Goal: Information Seeking & Learning: Compare options

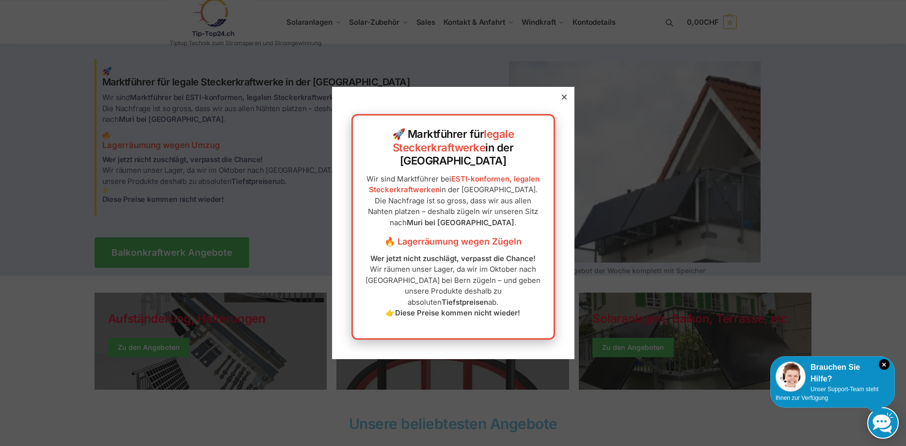
click at [569, 114] on div "🚀 Marktführer für legale Steckerkraftwerke in der Schweiz Wir sind Marktführer …" at bounding box center [453, 223] width 242 height 272
click at [567, 101] on div at bounding box center [564, 97] width 9 height 9
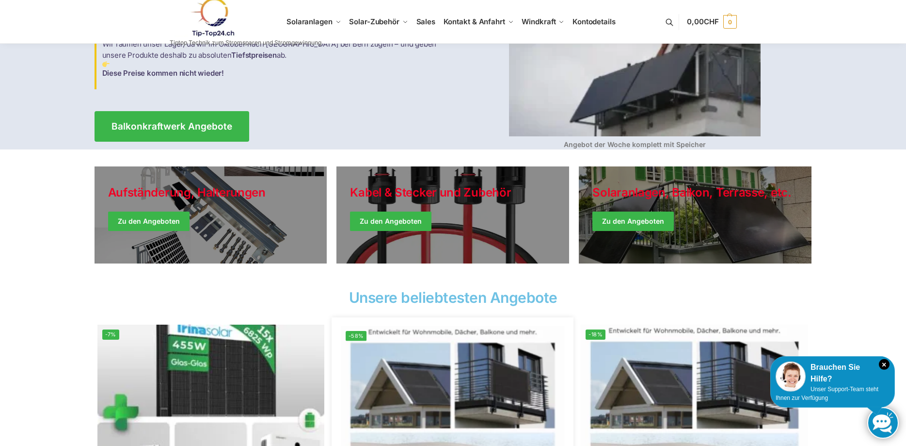
scroll to position [148, 0]
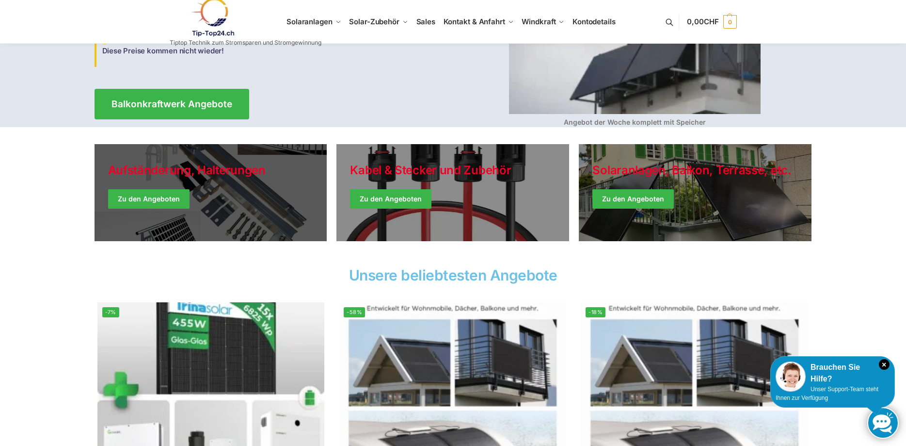
click at [158, 202] on link "Holiday Style" at bounding box center [211, 192] width 233 height 97
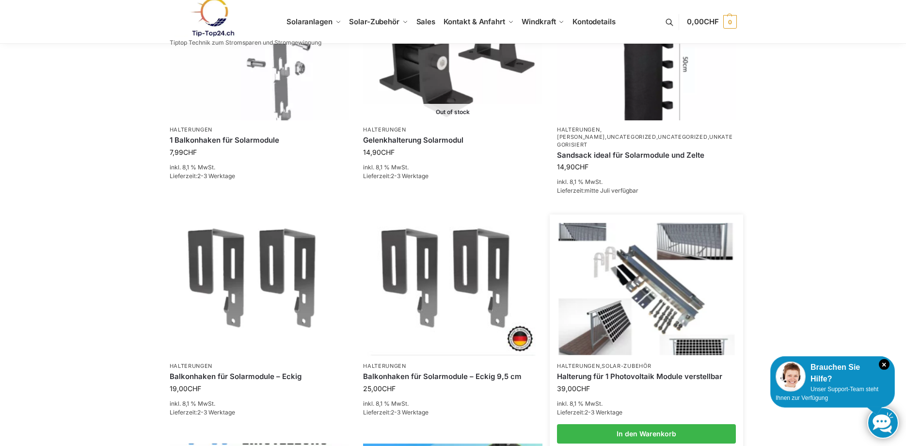
scroll to position [445, 0]
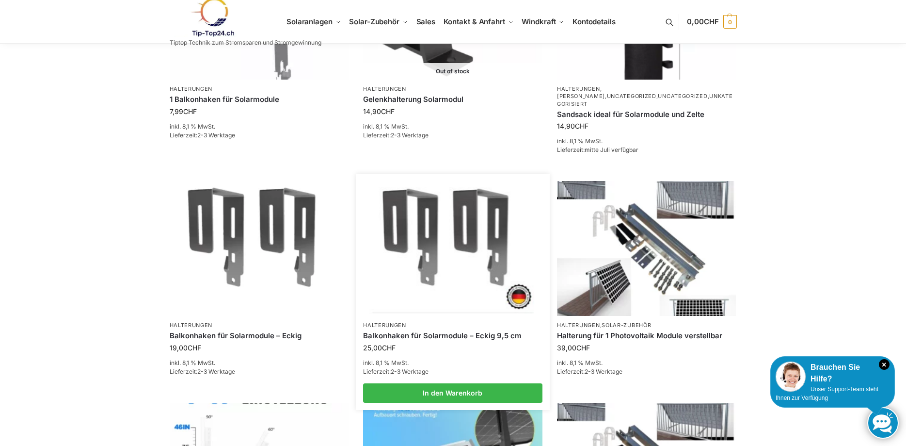
click at [457, 263] on img at bounding box center [453, 248] width 176 height 132
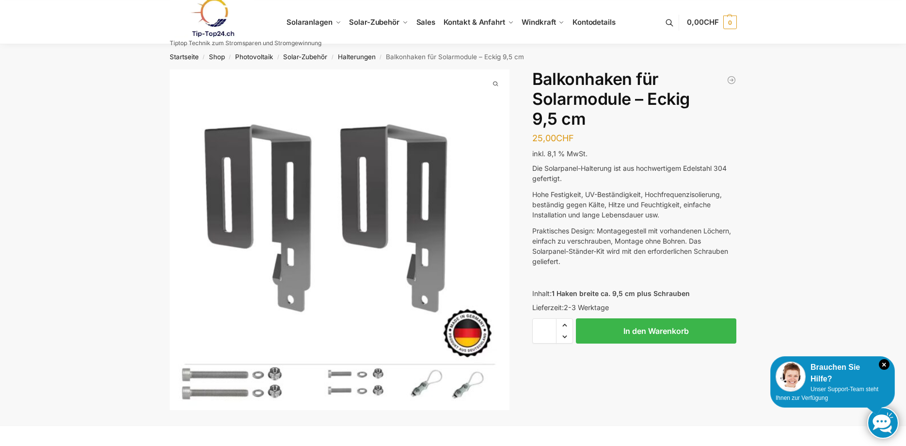
scroll to position [396, 0]
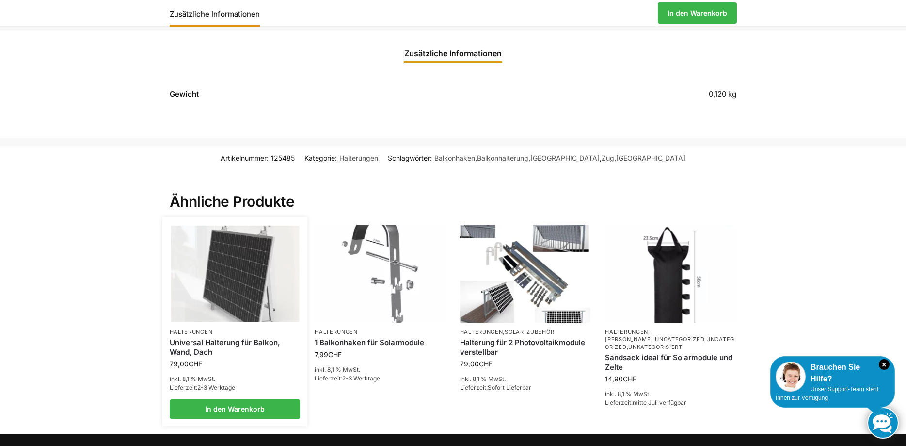
click at [223, 282] on img at bounding box center [235, 274] width 129 height 97
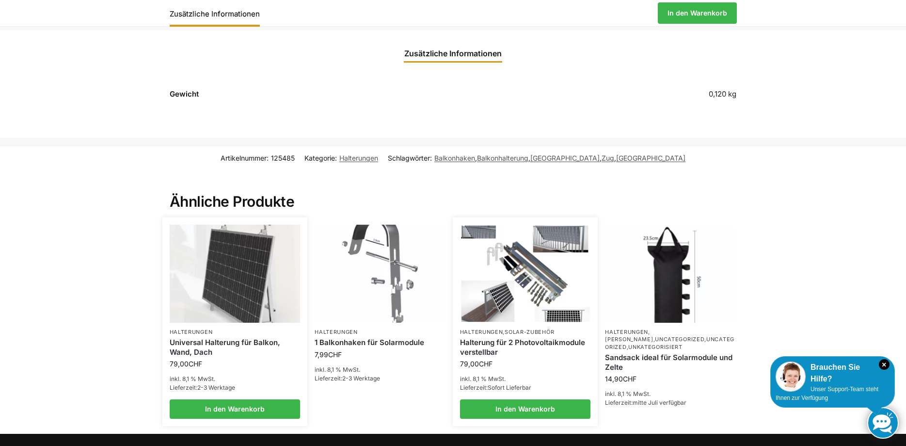
scroll to position [533, 0]
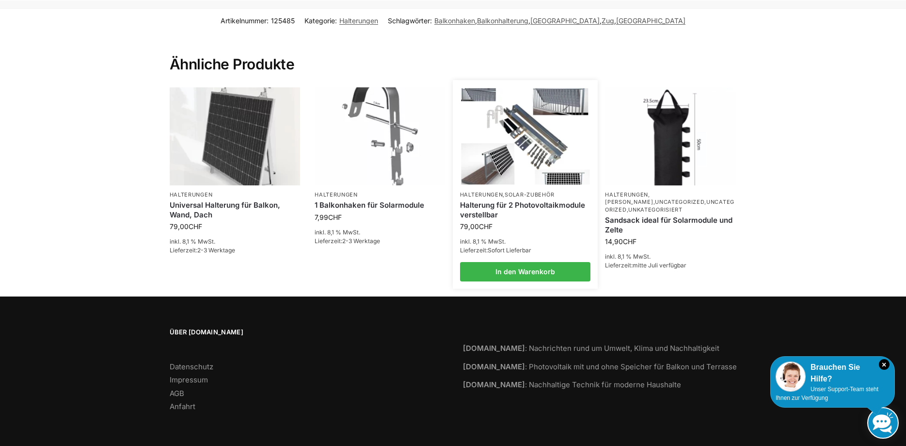
click at [526, 178] on img at bounding box center [525, 136] width 129 height 97
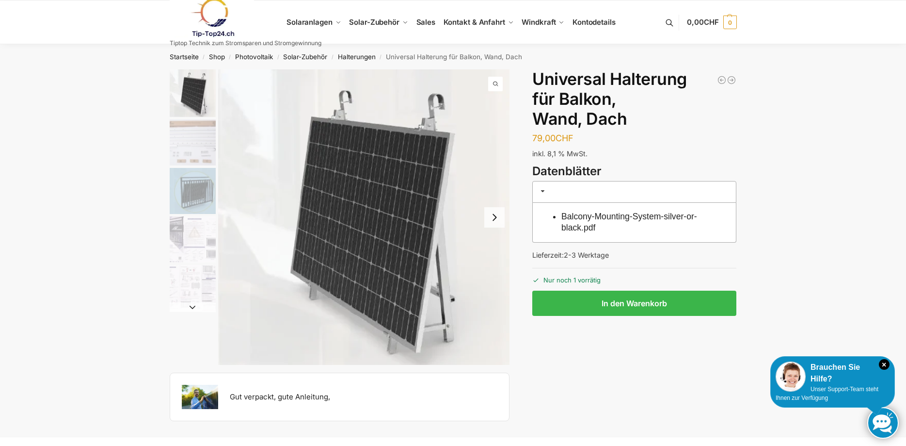
click at [190, 144] on img "2 / 5" at bounding box center [193, 142] width 46 height 46
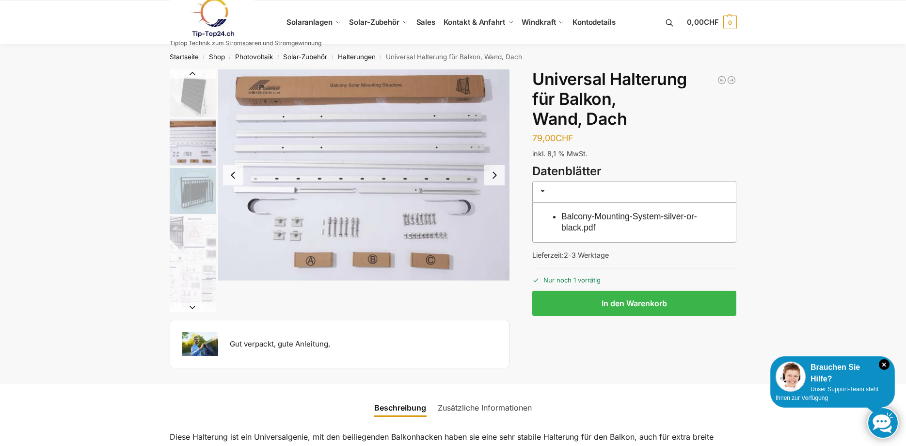
click at [193, 128] on img "2 / 5" at bounding box center [193, 142] width 46 height 46
click at [195, 233] on img "4 / 5" at bounding box center [193, 239] width 46 height 46
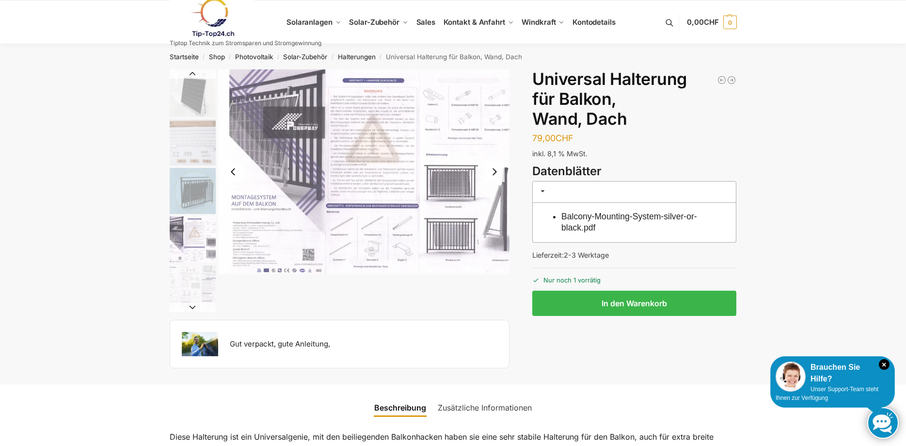
click at [184, 106] on img "1 / 5" at bounding box center [193, 93] width 46 height 48
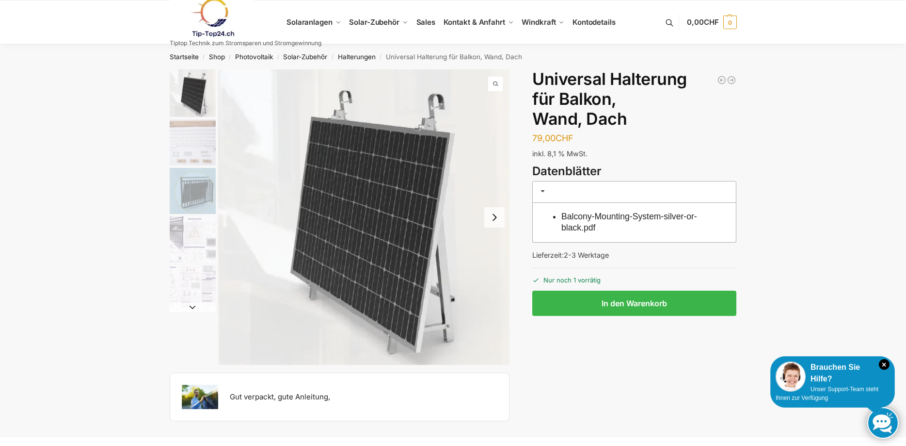
click at [196, 190] on img "3 / 5" at bounding box center [193, 191] width 46 height 46
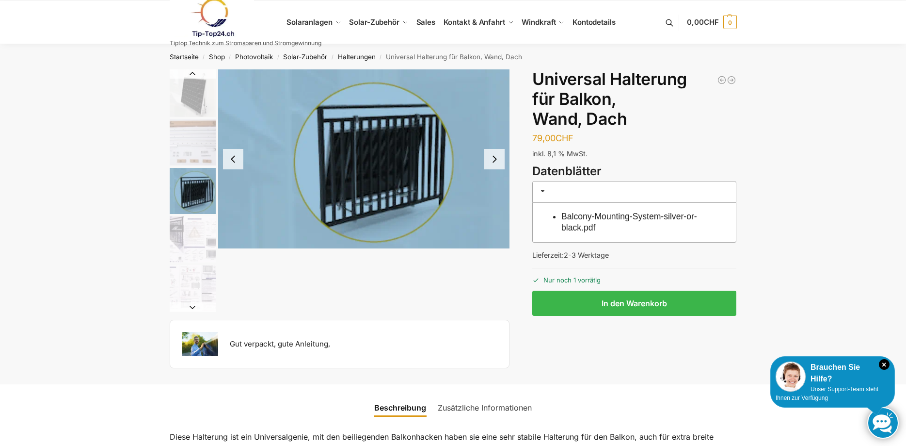
click at [192, 239] on img "4 / 5" at bounding box center [193, 239] width 46 height 46
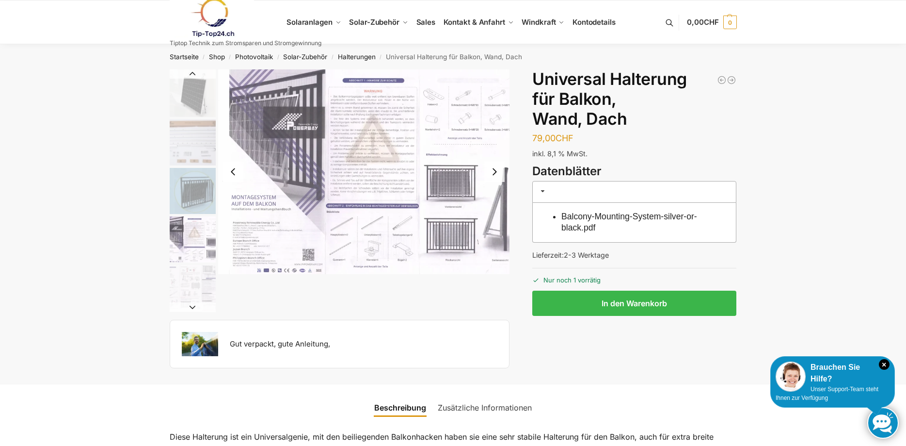
click at [397, 141] on img "4 / 5" at bounding box center [364, 171] width 292 height 205
click at [183, 294] on img "5 / 5" at bounding box center [193, 288] width 46 height 46
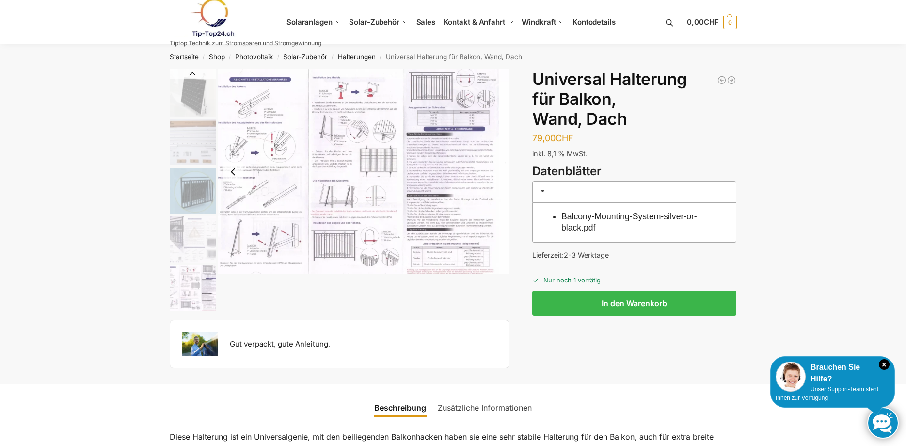
click at [343, 145] on img "5 / 5" at bounding box center [364, 171] width 292 height 205
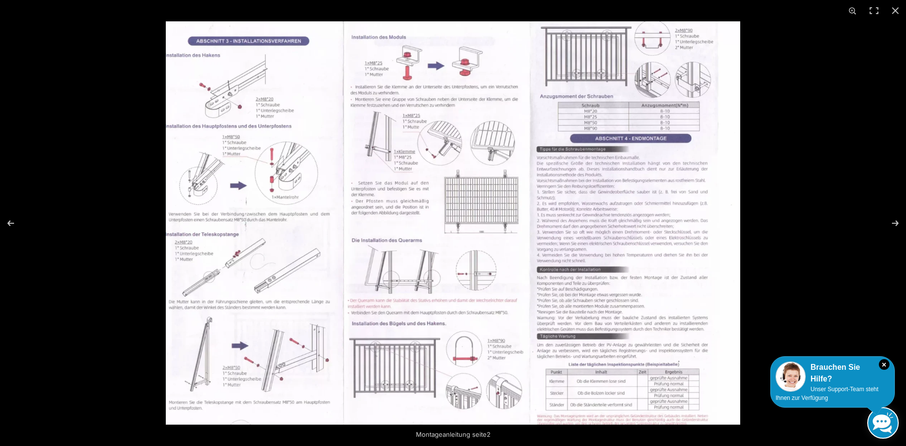
click at [603, 225] on img at bounding box center [453, 222] width 575 height 403
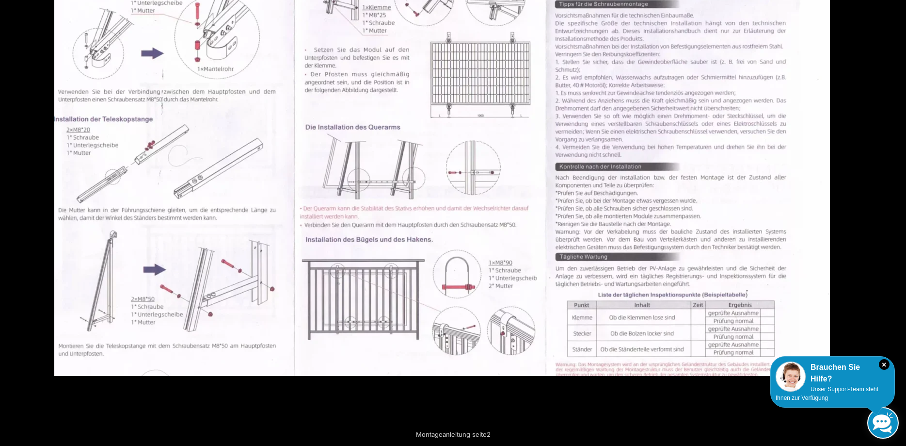
click at [470, 83] on img at bounding box center [442, 104] width 776 height 544
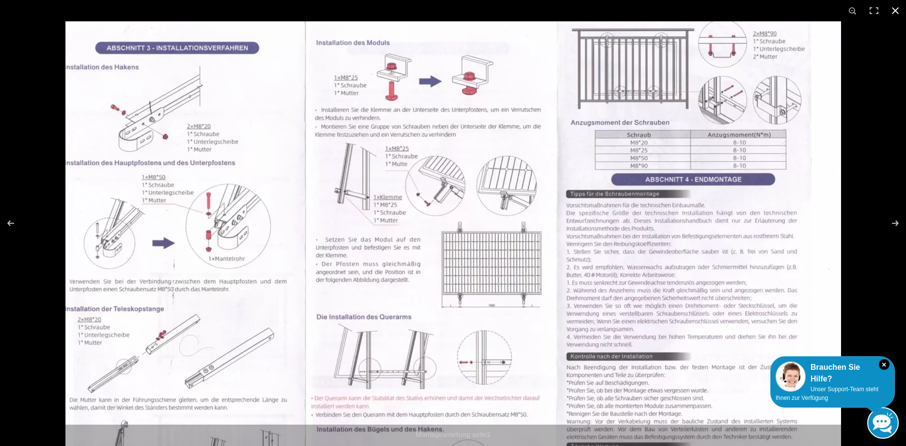
click at [893, 9] on button "Close (Esc)" at bounding box center [895, 10] width 21 height 21
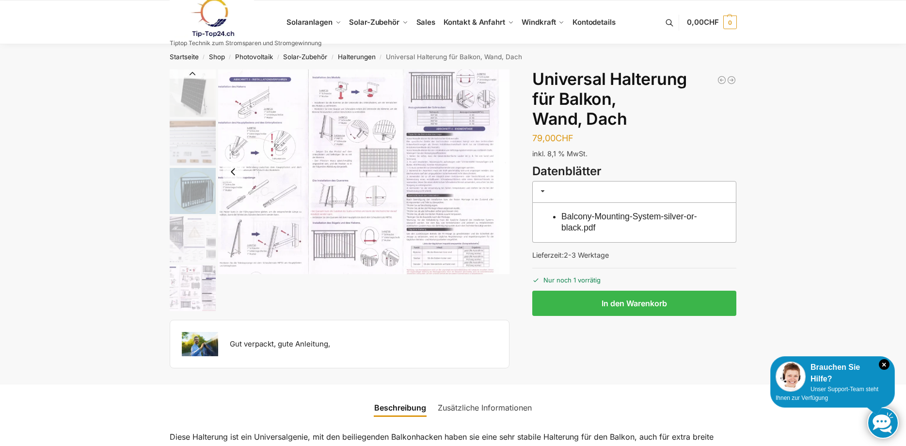
click at [476, 176] on img "5 / 5" at bounding box center [364, 171] width 292 height 205
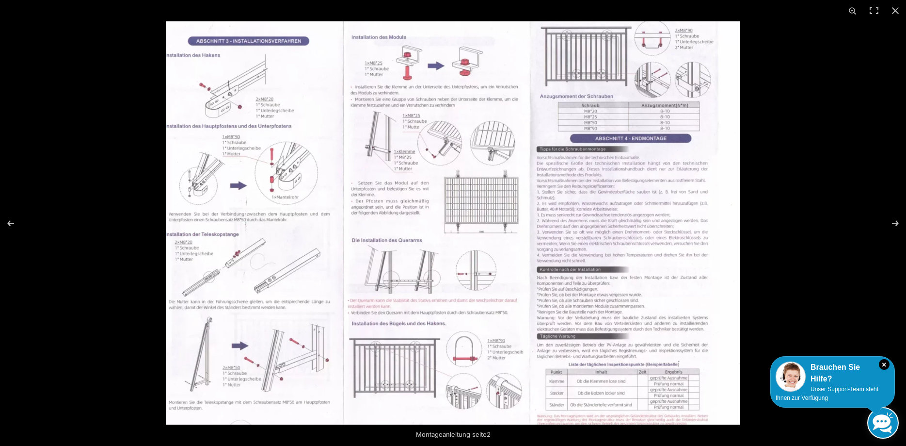
click at [476, 176] on img at bounding box center [453, 222] width 575 height 403
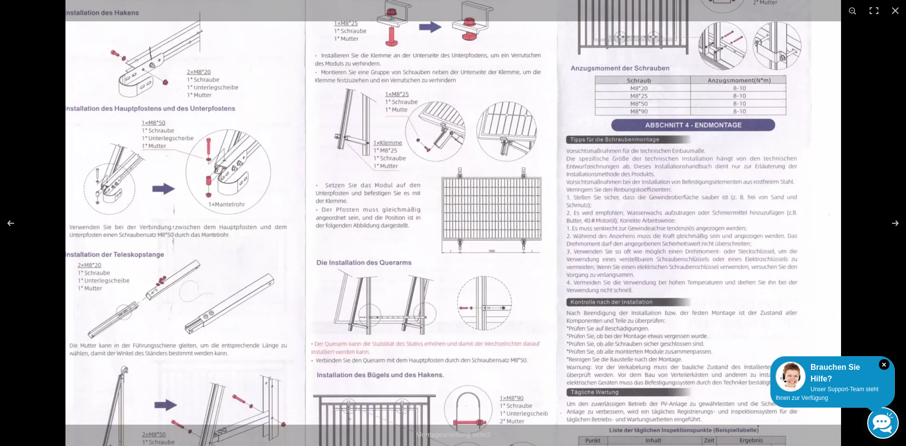
click at [476, 176] on img at bounding box center [453, 239] width 776 height 544
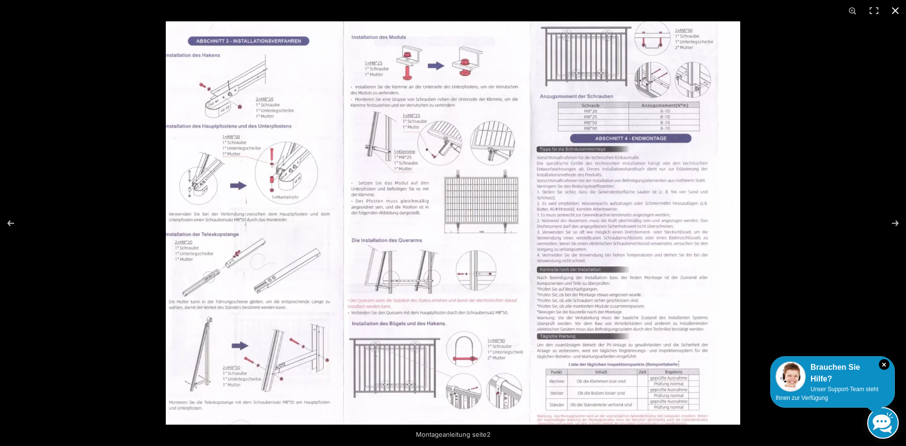
click at [892, 9] on button "Close (Esc)" at bounding box center [895, 10] width 21 height 21
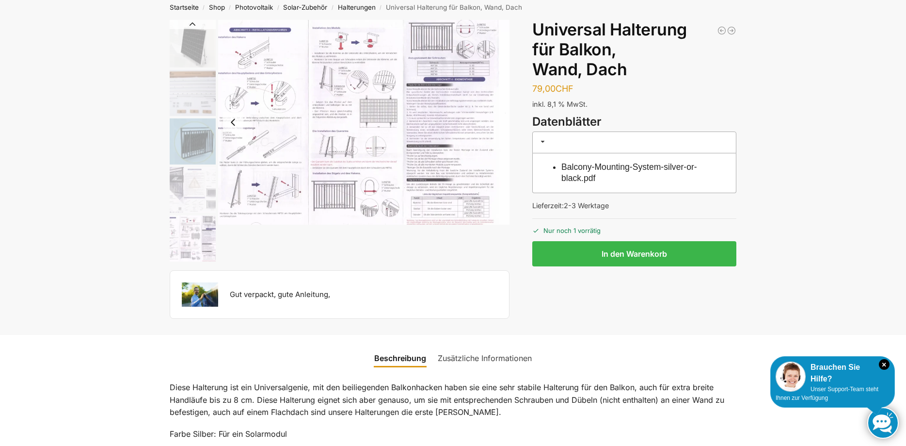
scroll to position [198, 0]
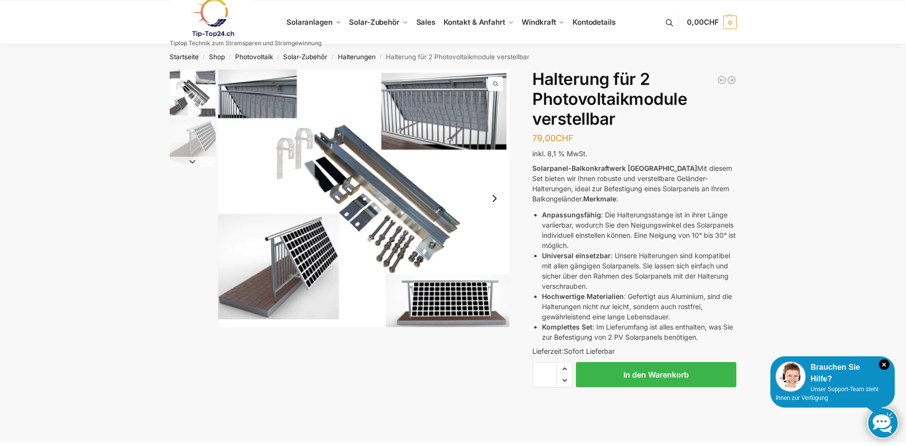
click at [419, 198] on img "1 / 2" at bounding box center [364, 198] width 292 height 258
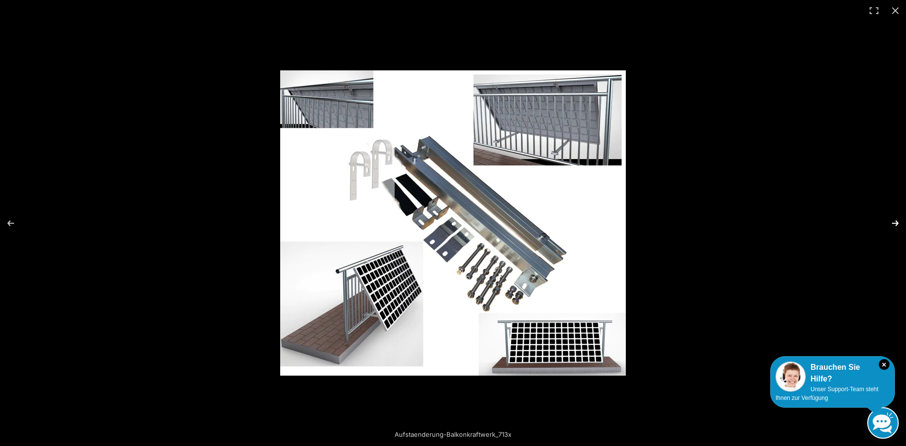
click at [891, 223] on button "Next (arrow right)" at bounding box center [889, 223] width 34 height 48
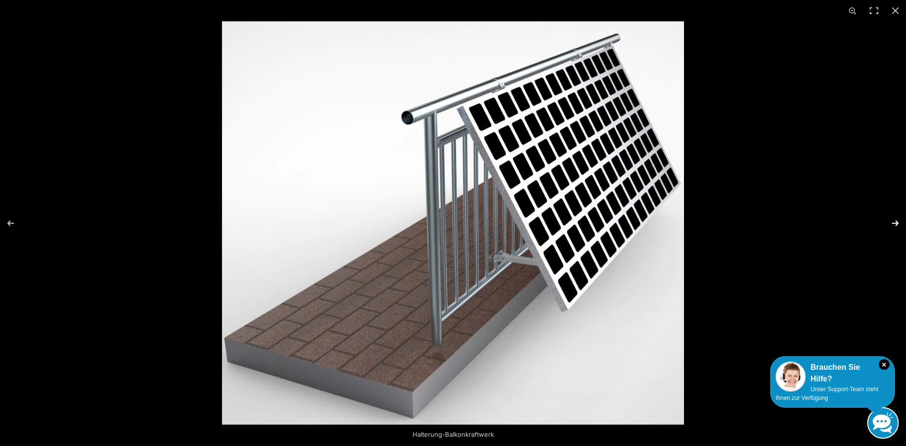
click at [891, 223] on button "Next (arrow right)" at bounding box center [889, 223] width 34 height 48
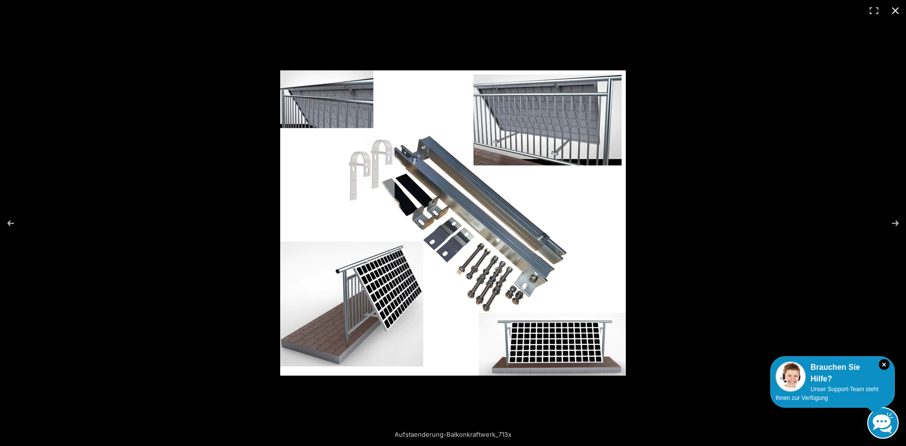
click at [900, 11] on button "Close (Esc)" at bounding box center [895, 10] width 21 height 21
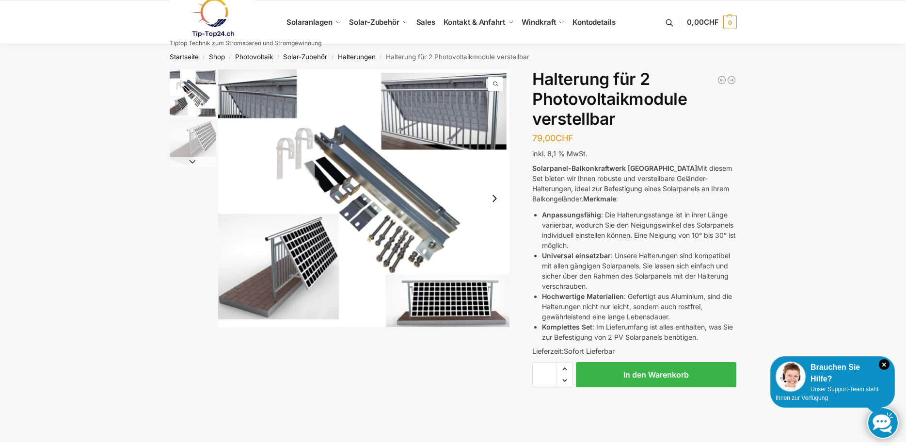
click at [220, 11] on img at bounding box center [212, 17] width 85 height 39
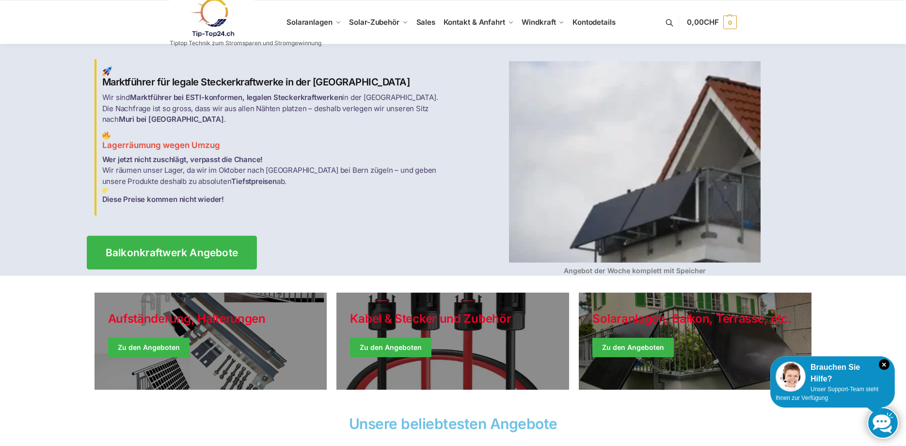
click at [189, 247] on span "Balkonkraftwerk Angebote" at bounding box center [171, 252] width 133 height 10
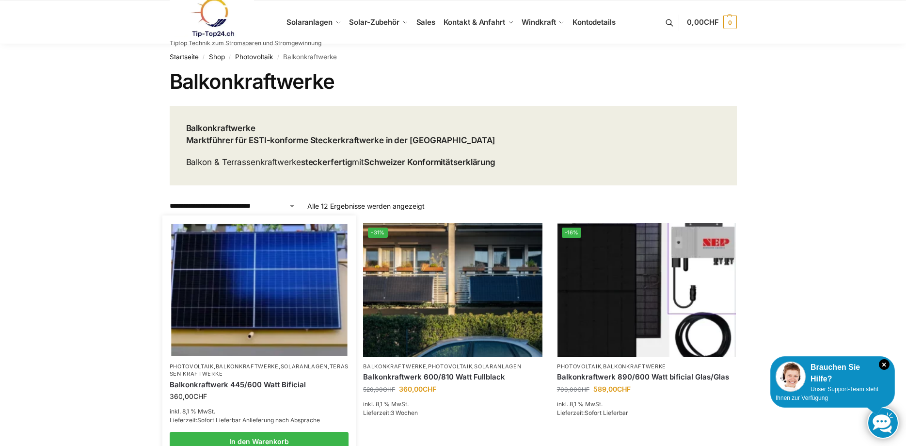
click at [275, 277] on img at bounding box center [259, 290] width 176 height 132
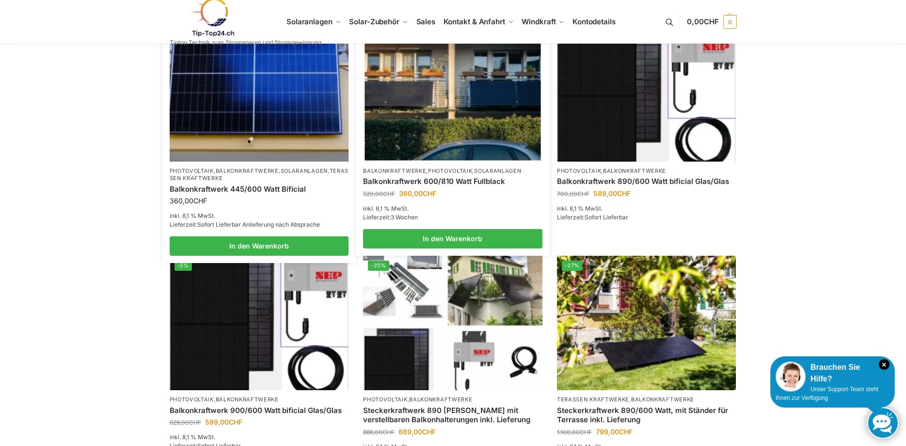
scroll to position [297, 0]
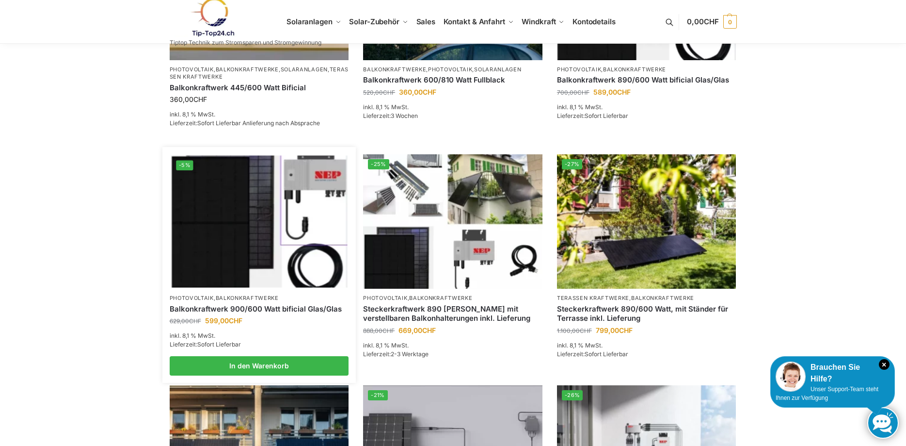
click at [235, 247] on img at bounding box center [259, 222] width 176 height 132
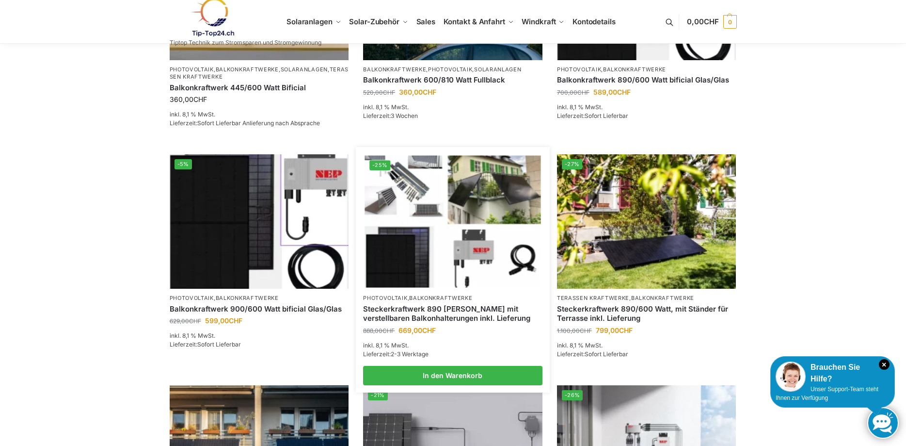
click at [479, 215] on img at bounding box center [453, 222] width 176 height 132
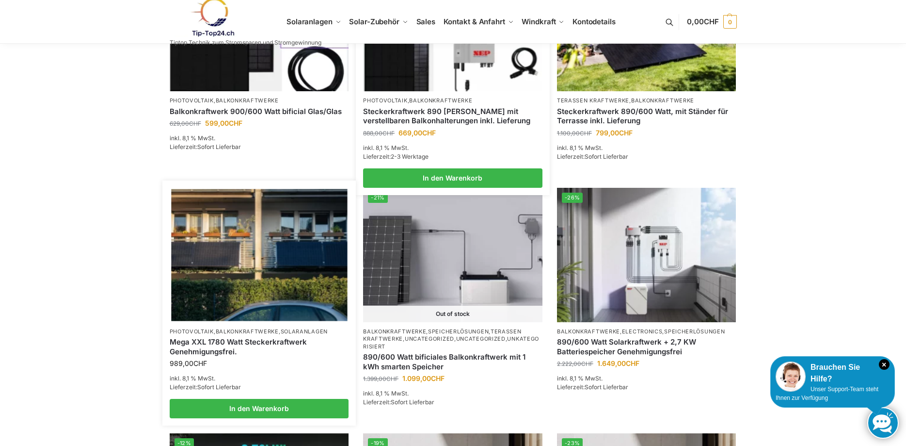
scroll to position [495, 0]
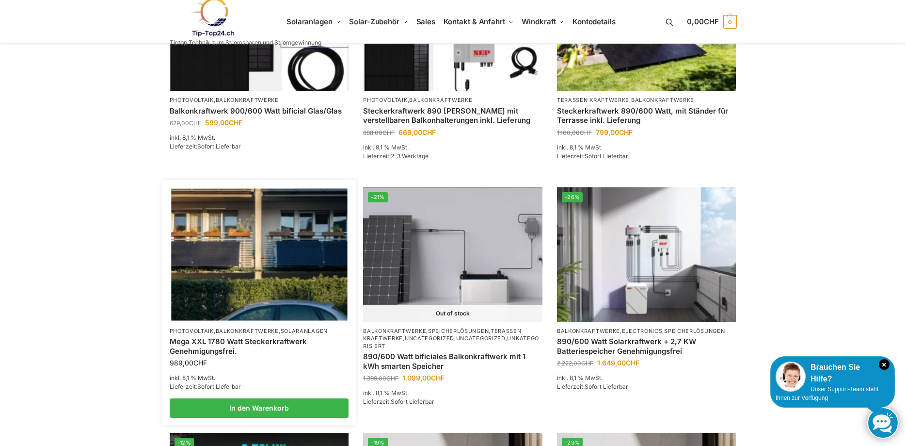
click at [267, 244] on img at bounding box center [259, 254] width 176 height 132
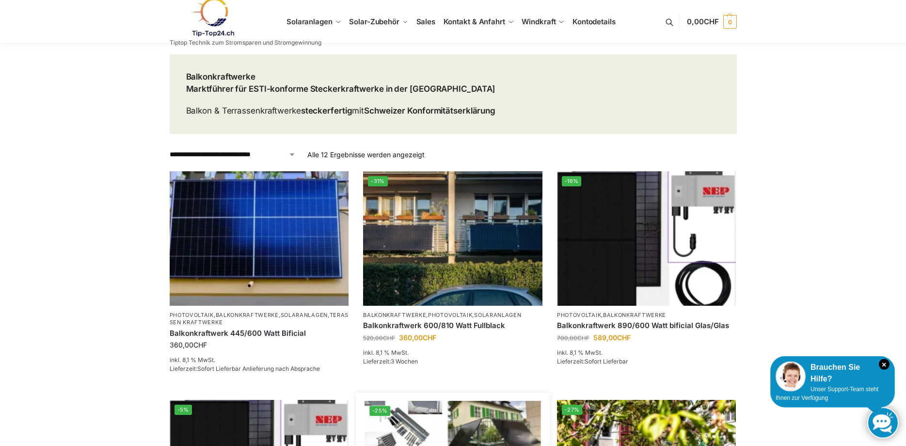
scroll to position [0, 0]
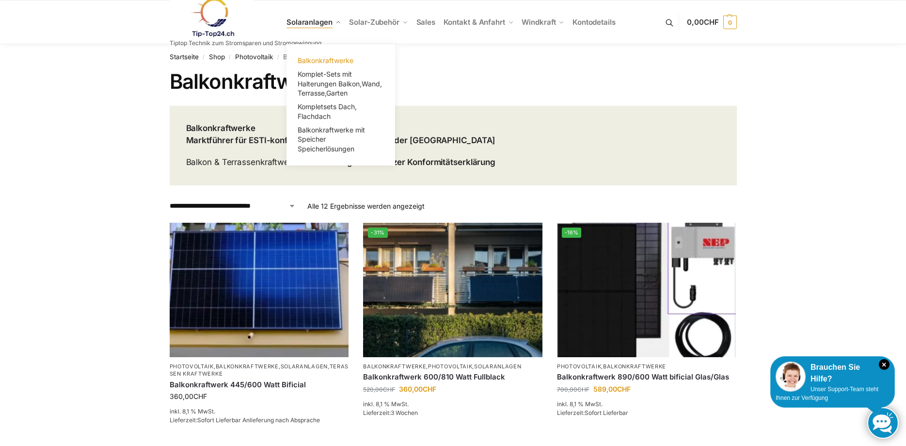
click at [321, 61] on span "Balkonkraftwerke" at bounding box center [326, 60] width 56 height 8
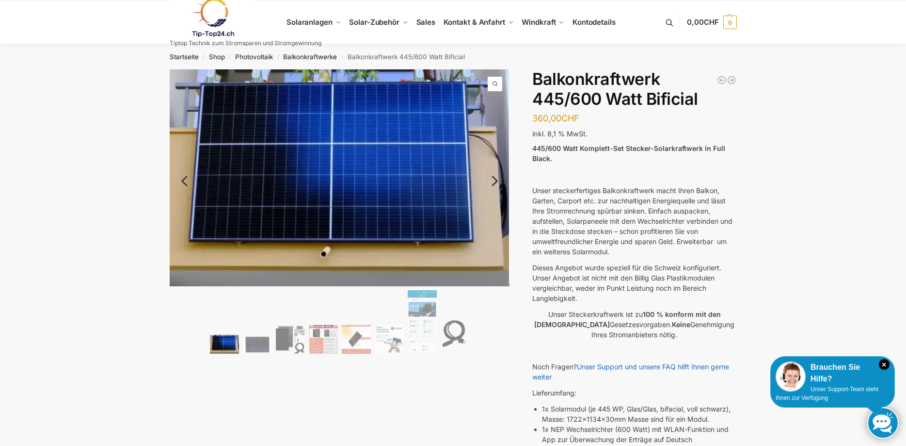
click at [496, 181] on link "Next" at bounding box center [493, 186] width 32 height 10
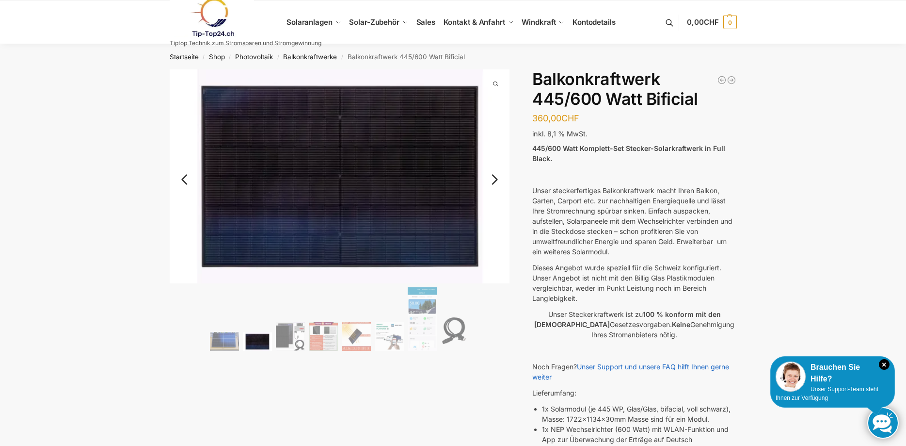
click at [496, 179] on link "Next" at bounding box center [493, 184] width 32 height 10
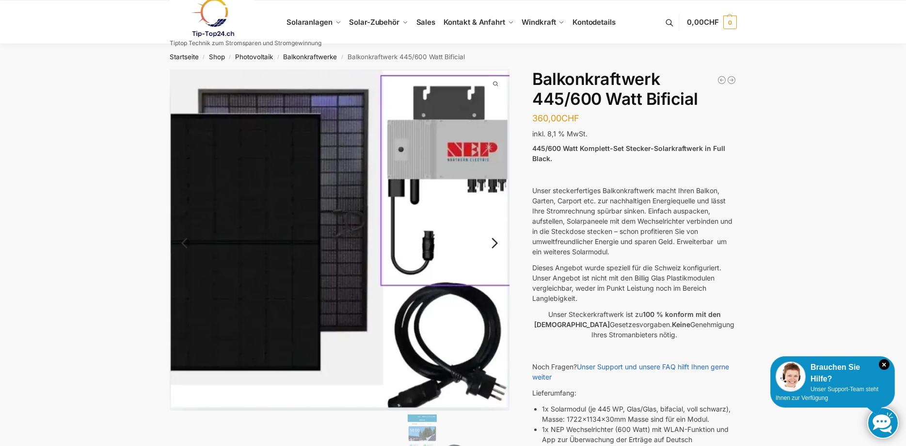
click at [496, 178] on img at bounding box center [340, 239] width 340 height 341
click at [490, 244] on link "Next" at bounding box center [493, 248] width 32 height 10
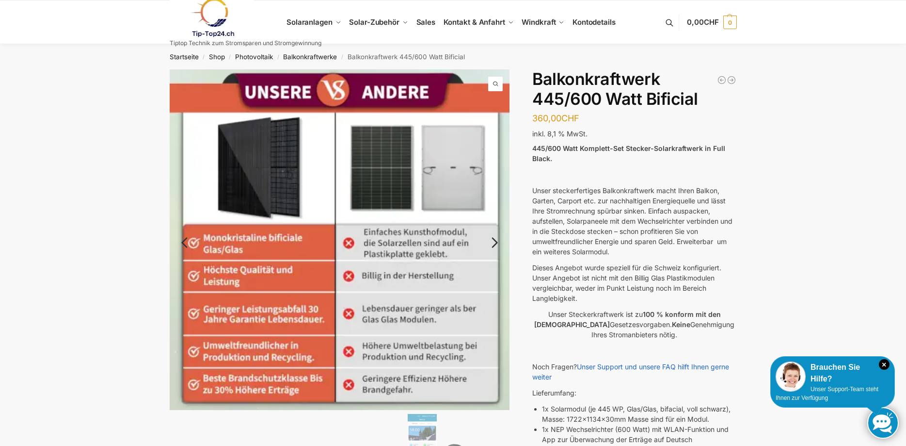
click at [496, 244] on link "Next" at bounding box center [493, 247] width 32 height 10
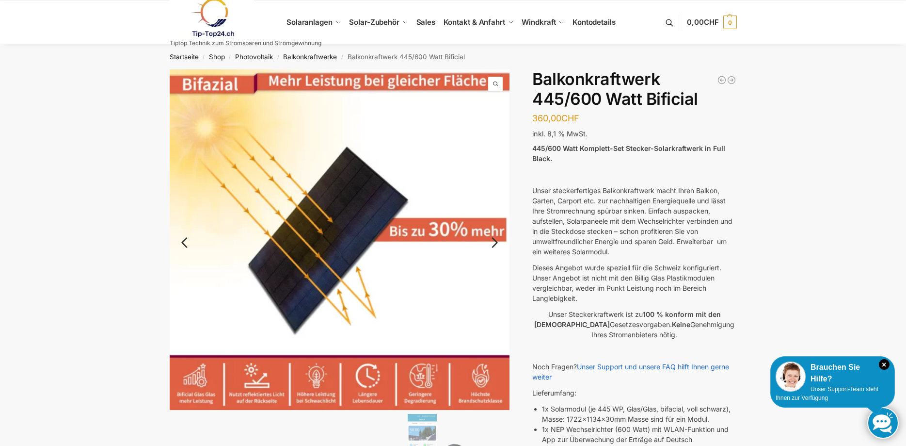
click at [493, 246] on link "Next" at bounding box center [493, 247] width 32 height 10
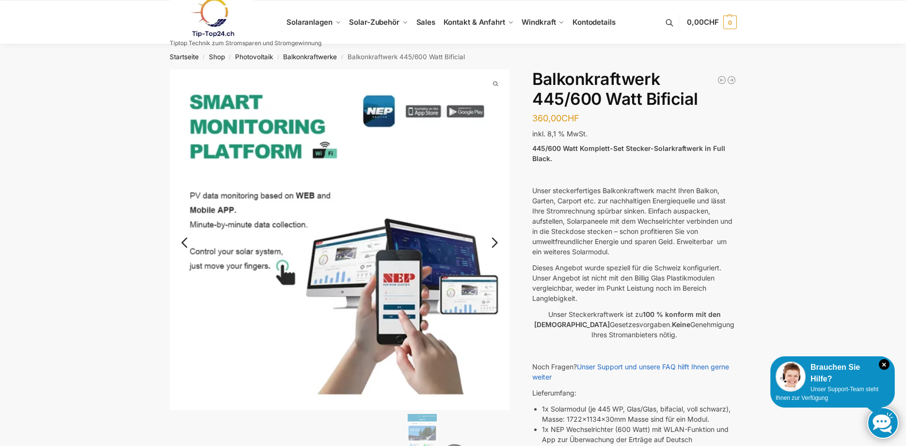
click at [493, 243] on link "Next" at bounding box center [493, 247] width 32 height 10
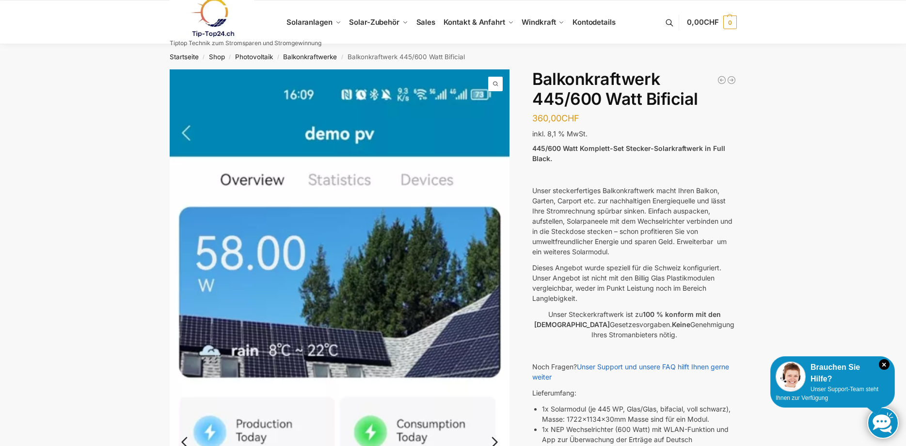
click at [493, 243] on img at bounding box center [340, 438] width 340 height 739
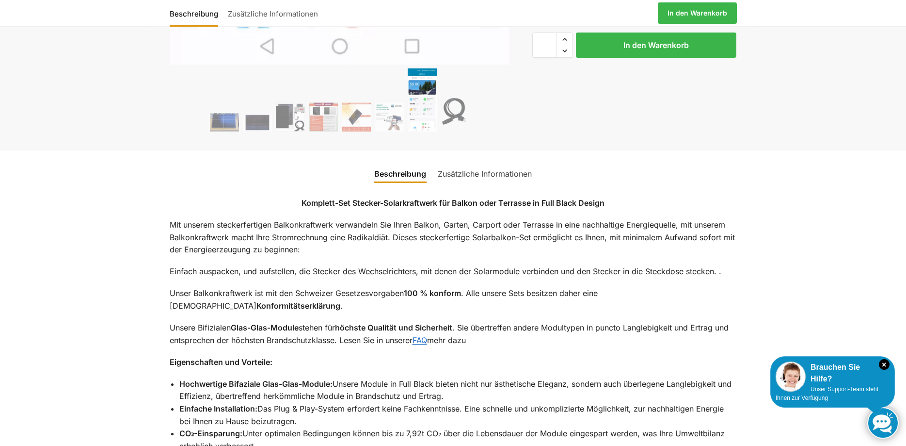
scroll to position [890, 0]
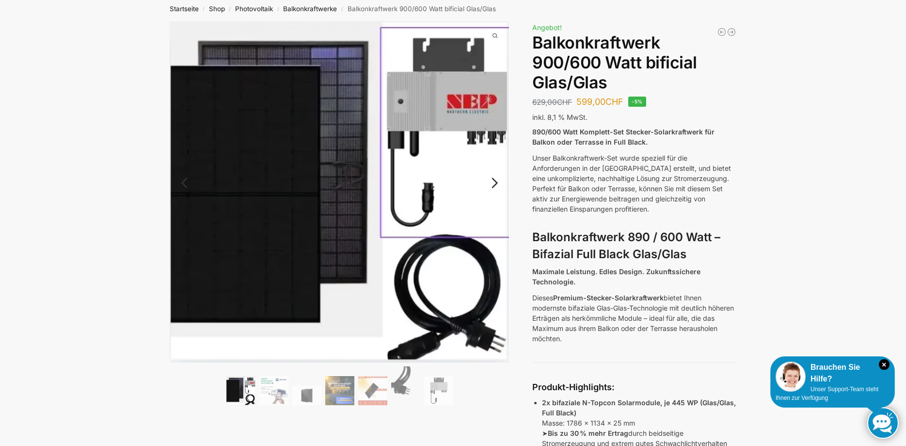
scroll to position [49, 0]
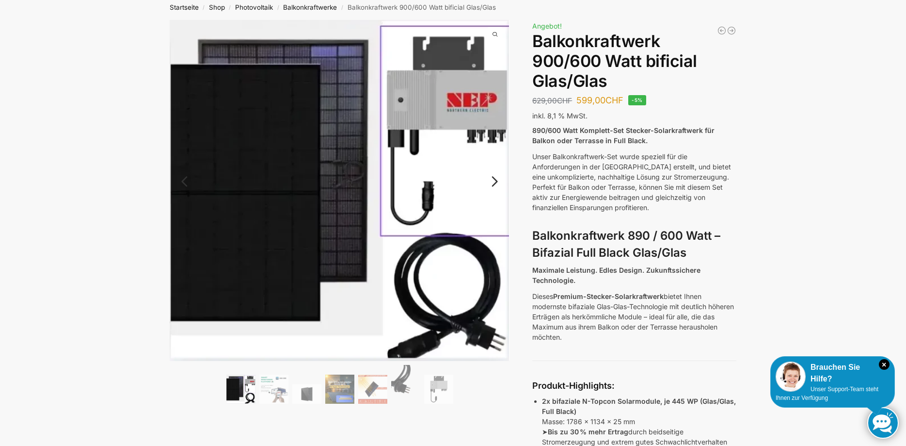
click at [495, 182] on link "Next" at bounding box center [493, 186] width 32 height 10
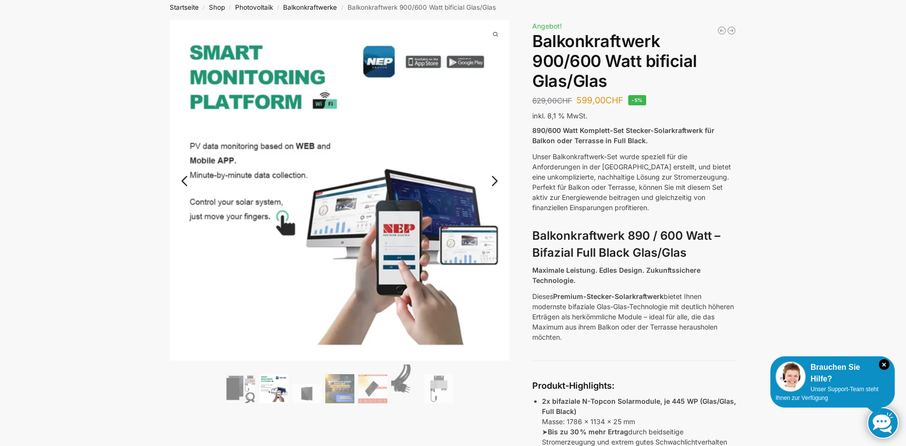
click at [495, 182] on link "Next" at bounding box center [493, 186] width 32 height 10
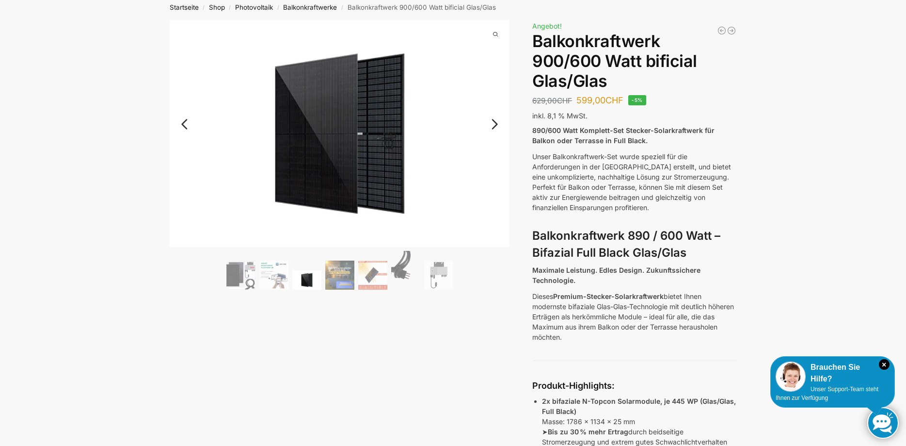
click at [495, 182] on img at bounding box center [340, 133] width 340 height 227
click at [495, 129] on link "Next" at bounding box center [493, 129] width 32 height 10
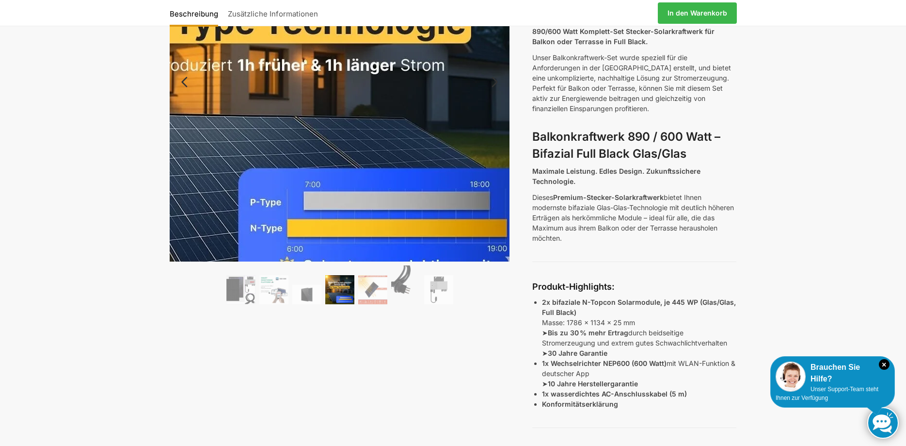
scroll to position [0, 0]
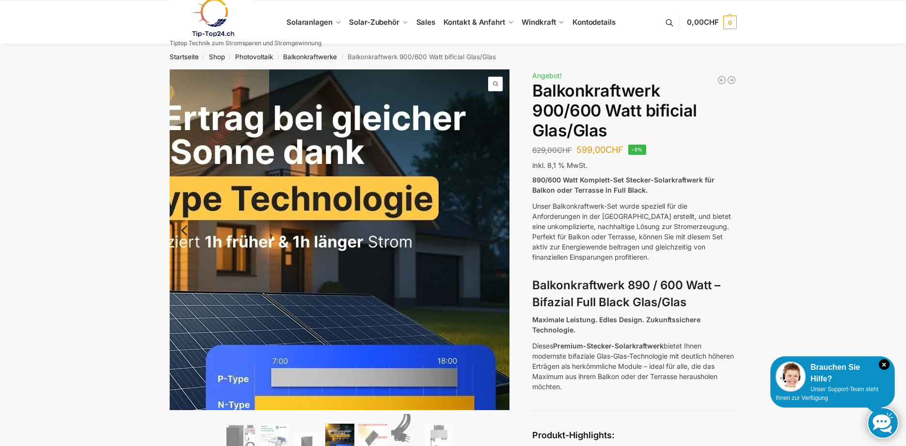
click at [500, 239] on img at bounding box center [267, 240] width 497 height 497
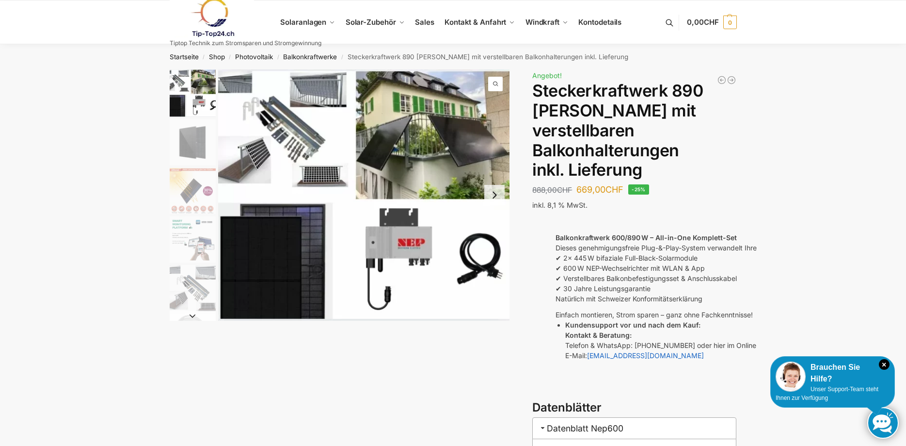
click at [194, 295] on img "5 / 10" at bounding box center [193, 288] width 46 height 46
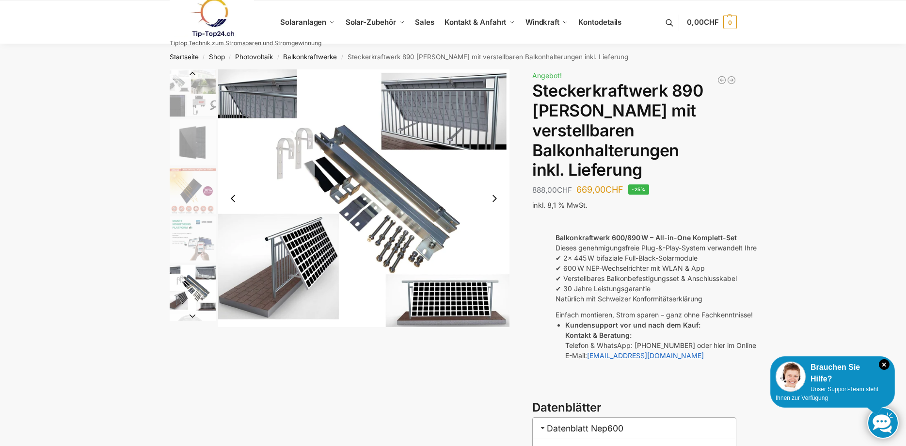
click at [204, 259] on img "4 / 10" at bounding box center [193, 239] width 46 height 46
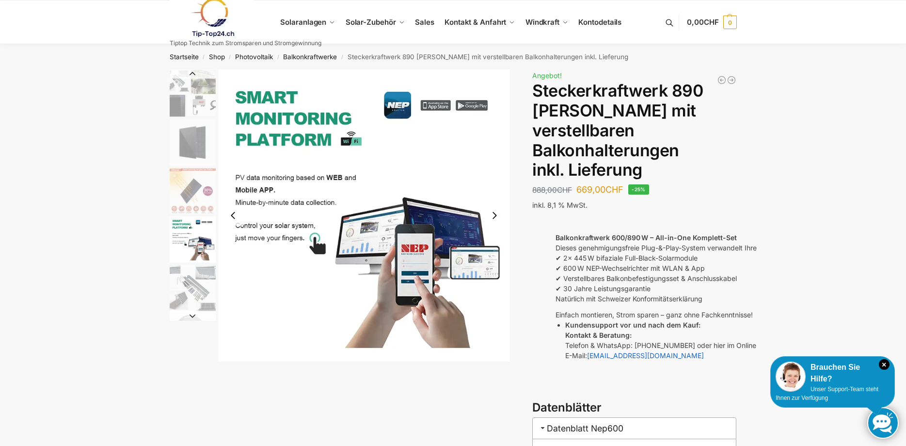
click at [195, 282] on img "5 / 10" at bounding box center [193, 288] width 46 height 46
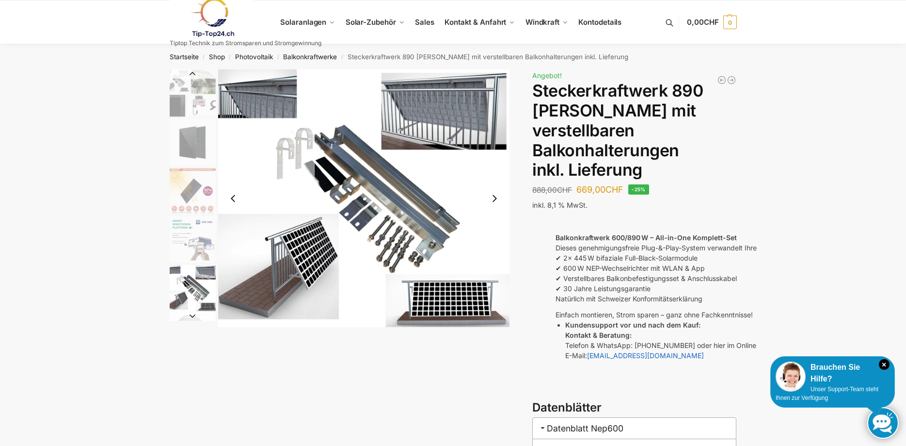
click at [307, 252] on img "5 / 10" at bounding box center [364, 198] width 292 height 258
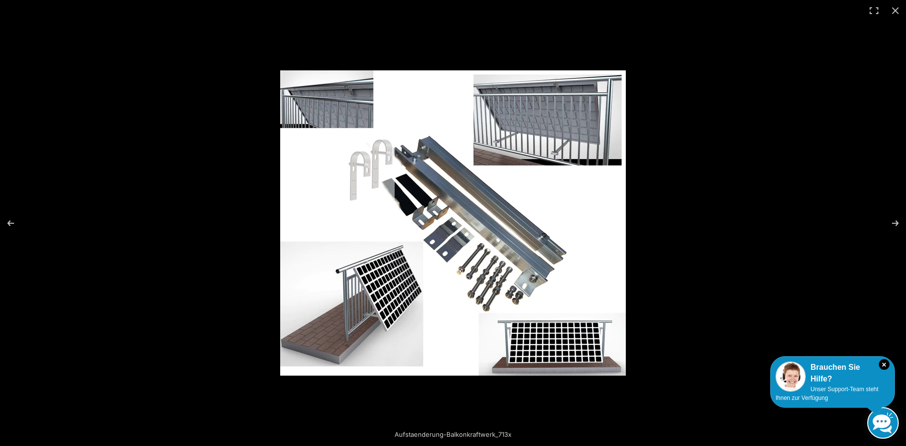
click at [530, 127] on img at bounding box center [453, 222] width 346 height 305
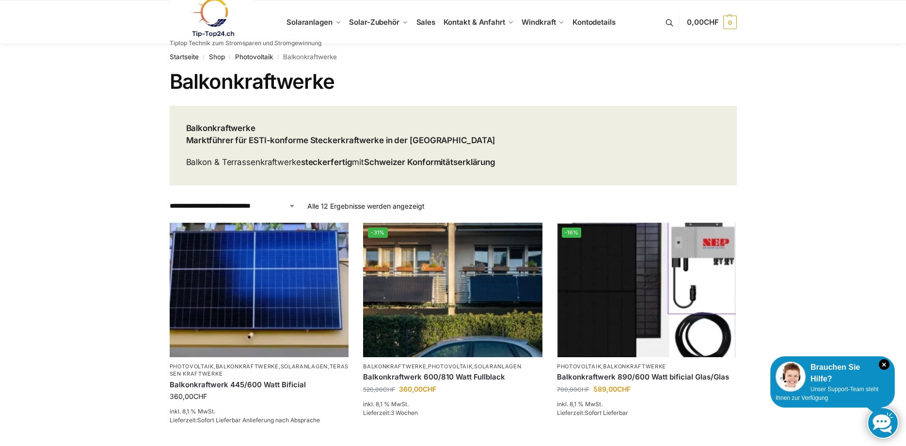
click at [311, 24] on link at bounding box center [246, 17] width 152 height 39
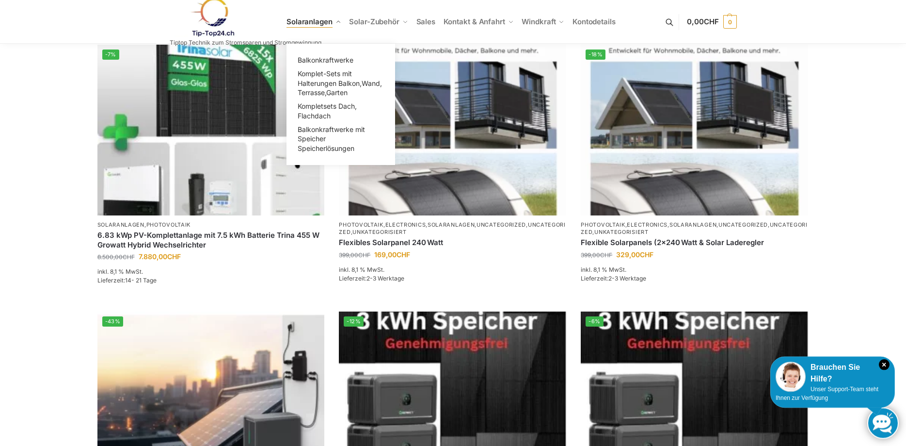
scroll to position [346, 0]
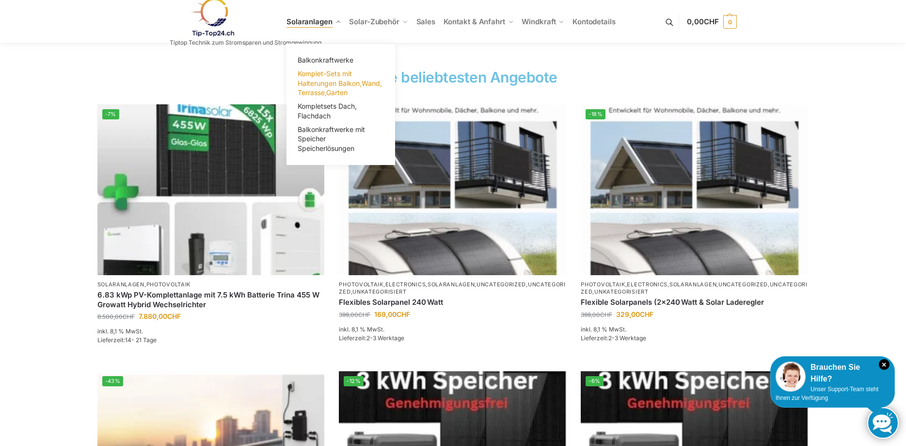
click at [342, 89] on span "Komplet-Sets mit Halterungen Balkon,Wand, Terrasse,Garten" at bounding box center [340, 82] width 84 height 27
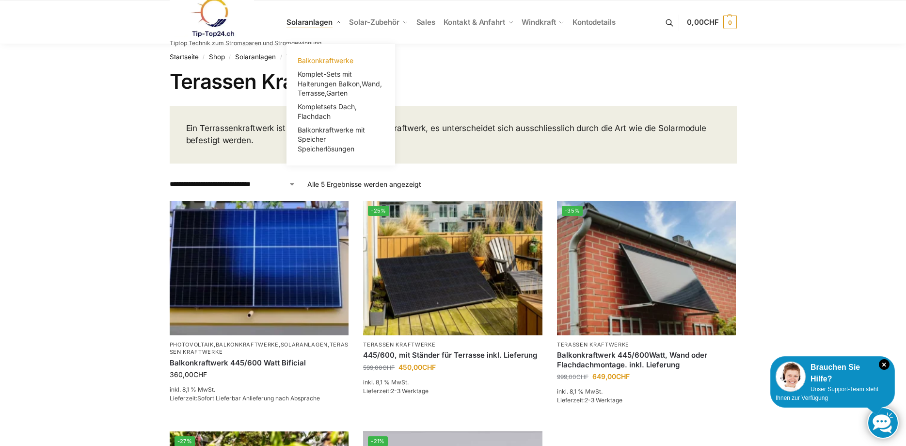
click at [339, 58] on span "Balkonkraftwerke" at bounding box center [326, 60] width 56 height 8
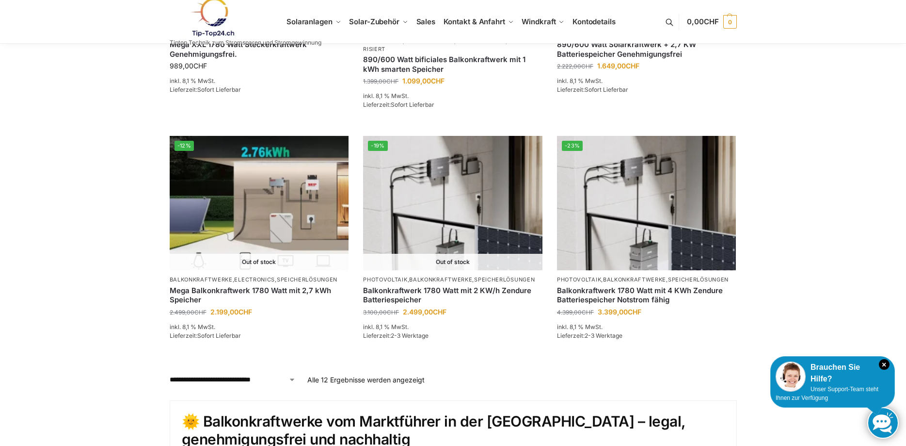
scroll to position [989, 0]
